Goal: Information Seeking & Learning: Learn about a topic

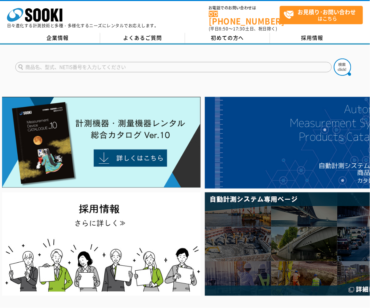
click at [194, 62] on input "text" at bounding box center [173, 67] width 316 height 10
type input "フックアラーム"
click at [334, 59] on button at bounding box center [342, 67] width 17 height 17
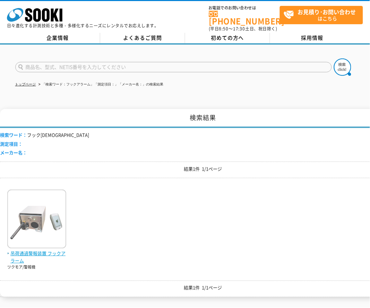
click at [61, 250] on span "吊荷通過警報装置 フックアラーム" at bounding box center [36, 257] width 59 height 15
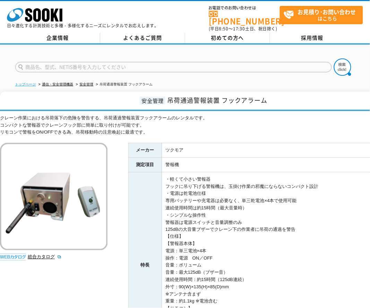
click at [22, 82] on link "トップページ" at bounding box center [25, 84] width 21 height 4
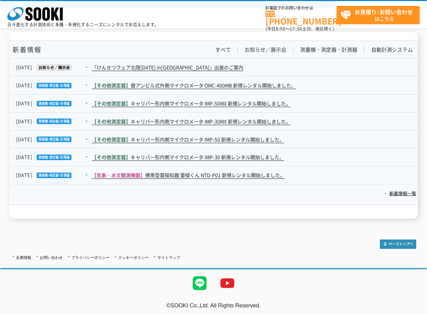
scroll to position [1234, 0]
